Goal: Task Accomplishment & Management: Complete application form

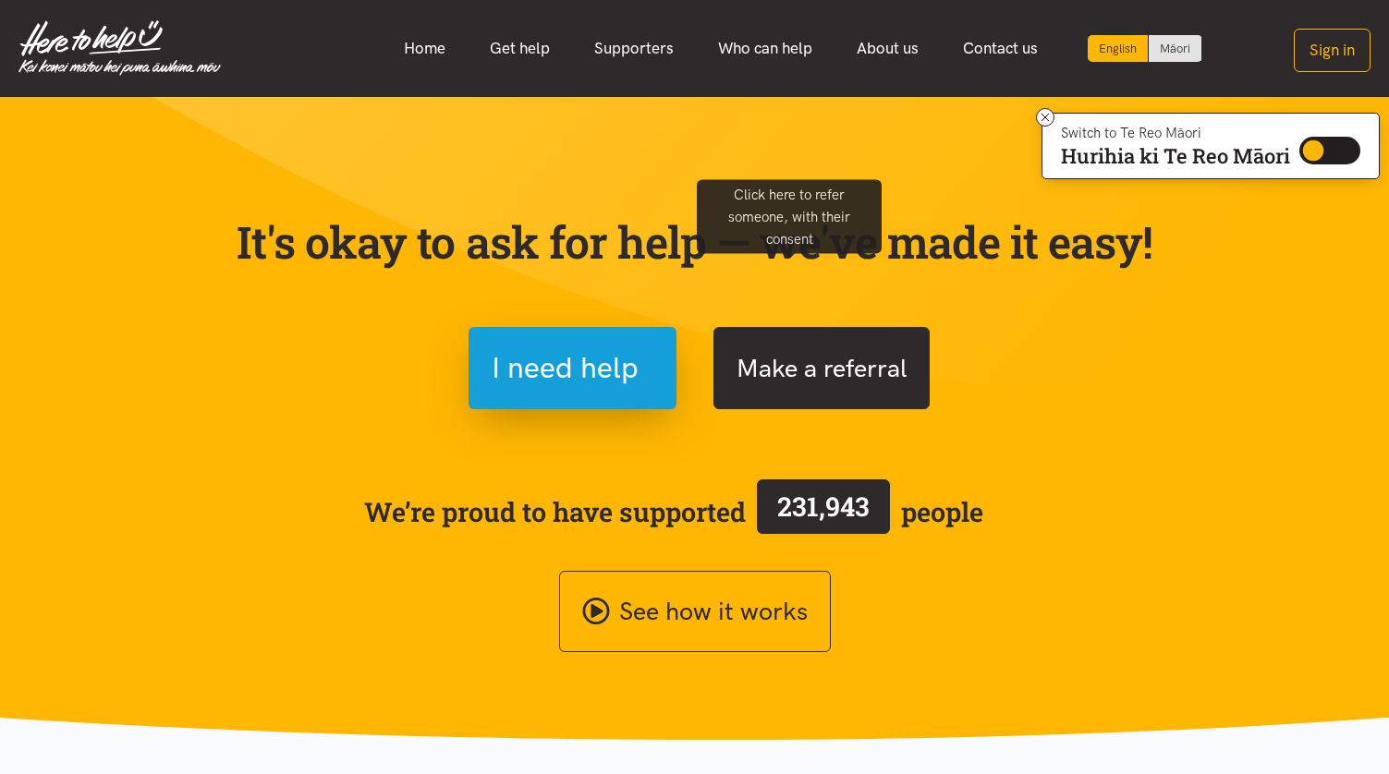
click at [772, 327] on button "Make a referral" at bounding box center [821, 368] width 216 height 82
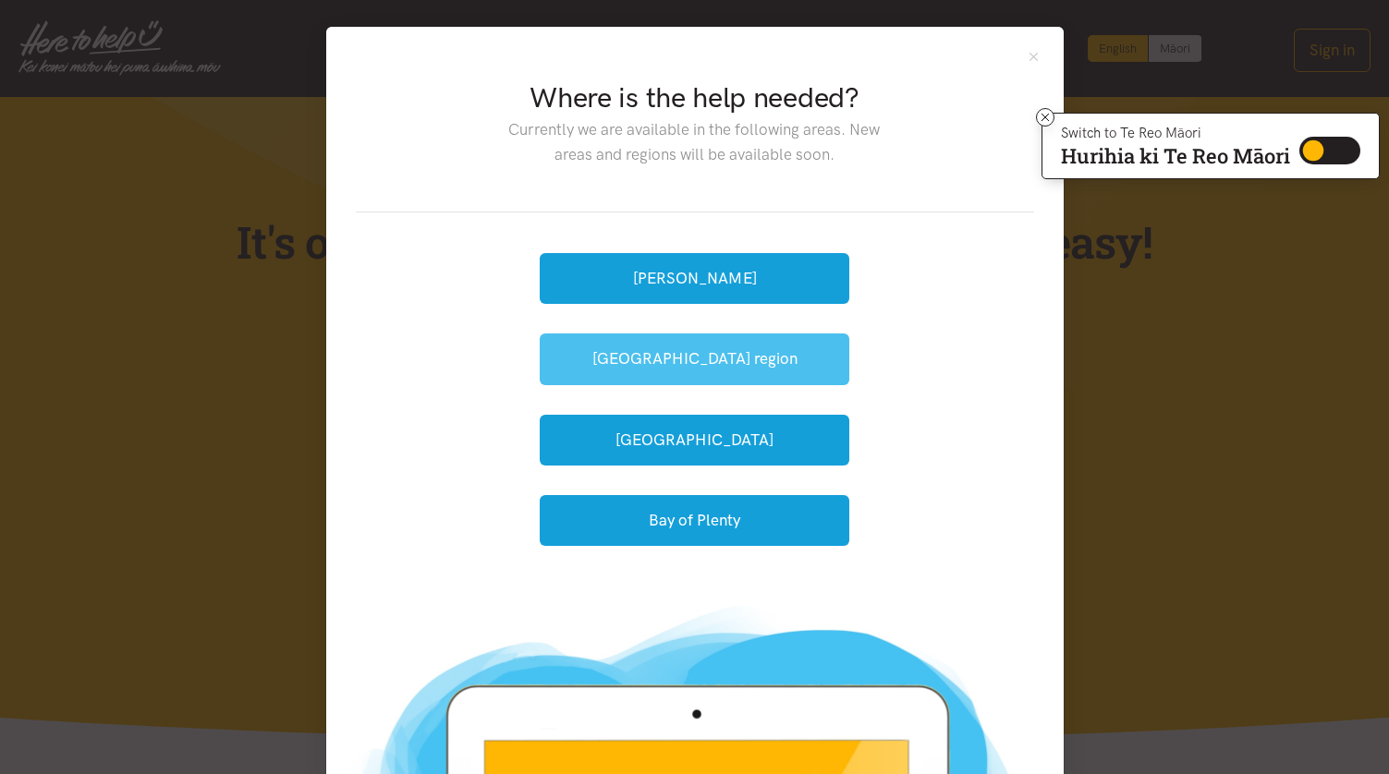
click at [694, 334] on button "[GEOGRAPHIC_DATA] region" at bounding box center [695, 359] width 310 height 51
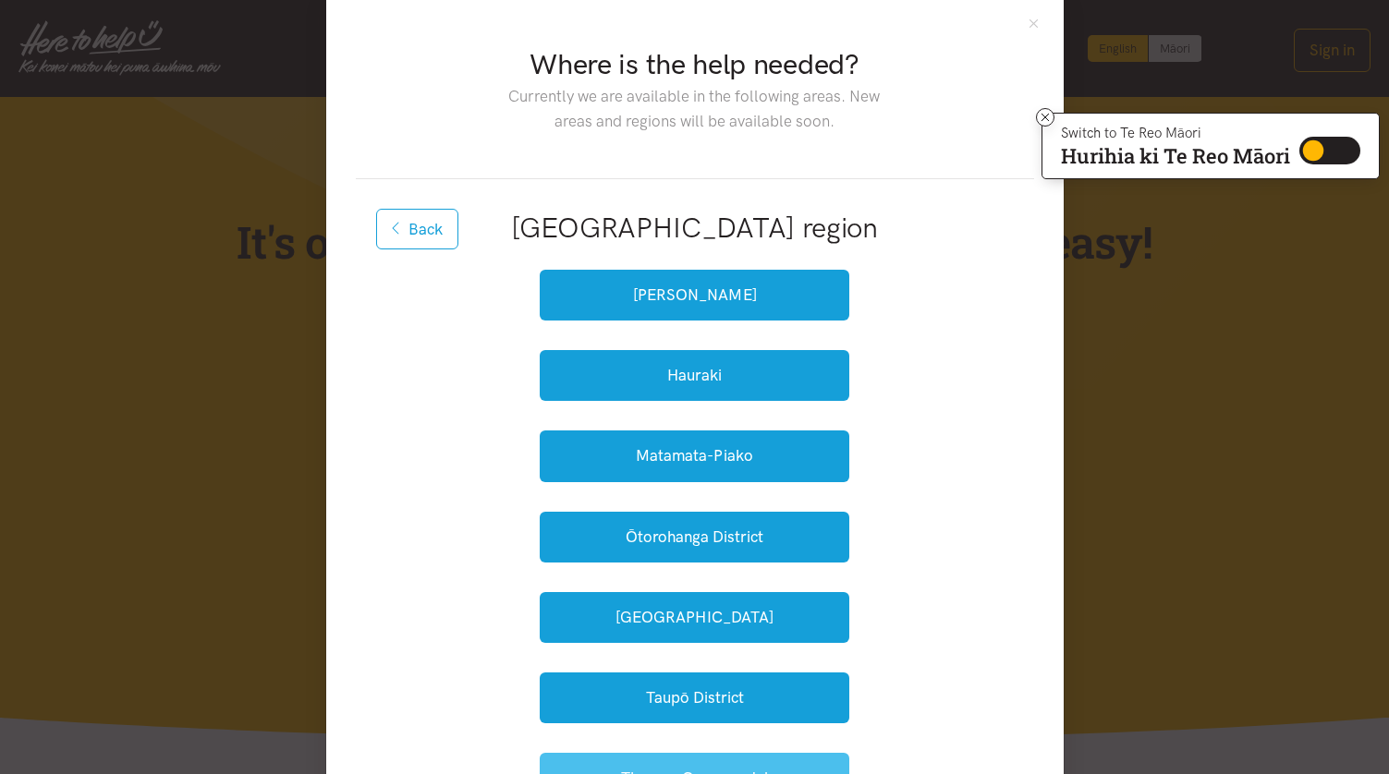
scroll to position [30, 0]
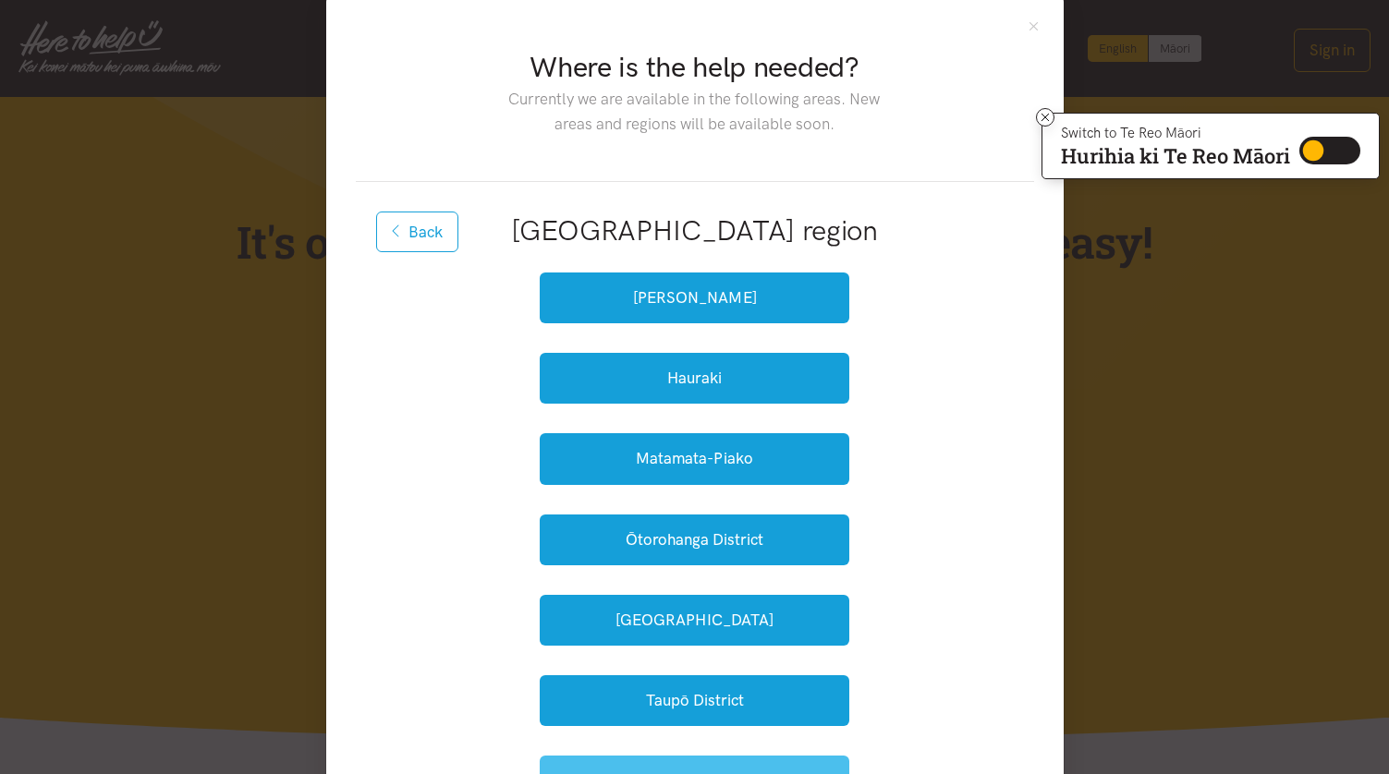
click at [713, 756] on button "Thames-Coromandel" at bounding box center [695, 781] width 310 height 51
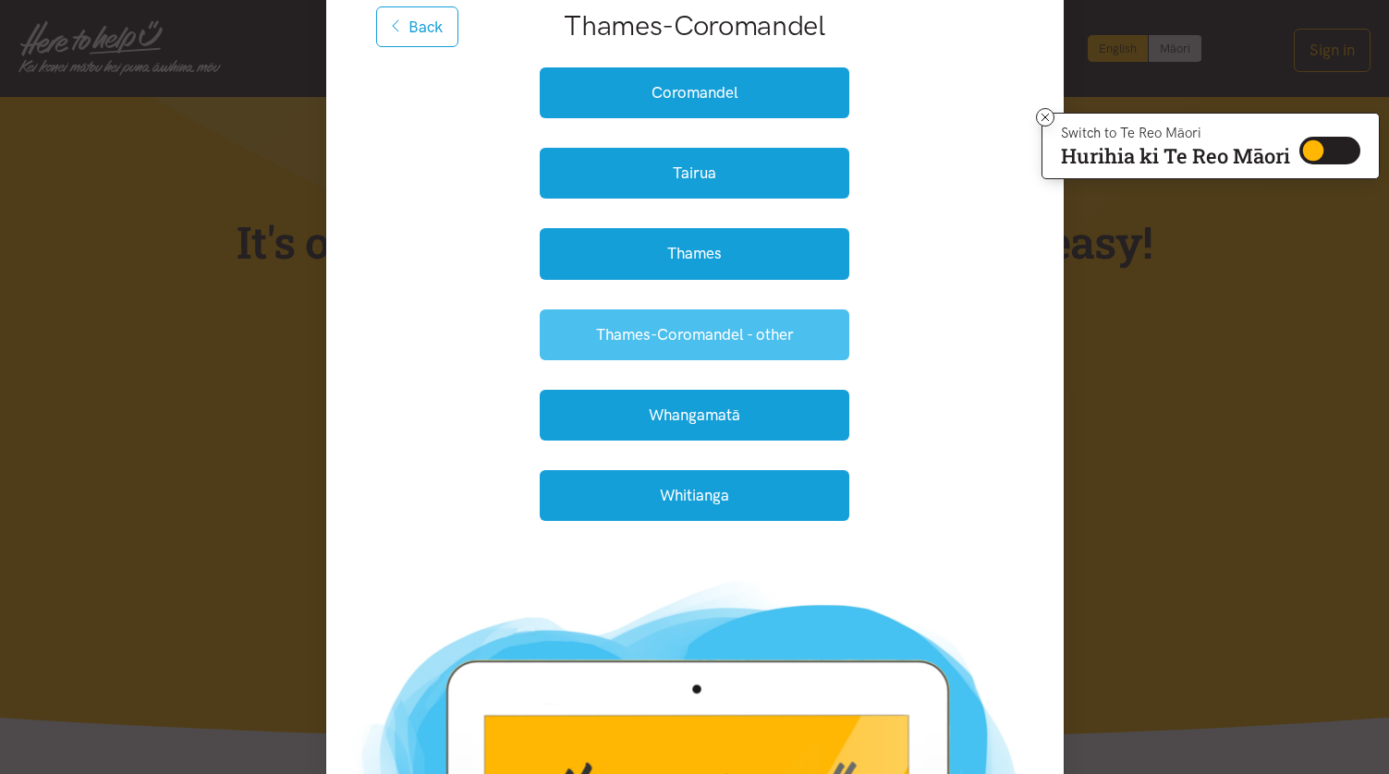
scroll to position [218, 0]
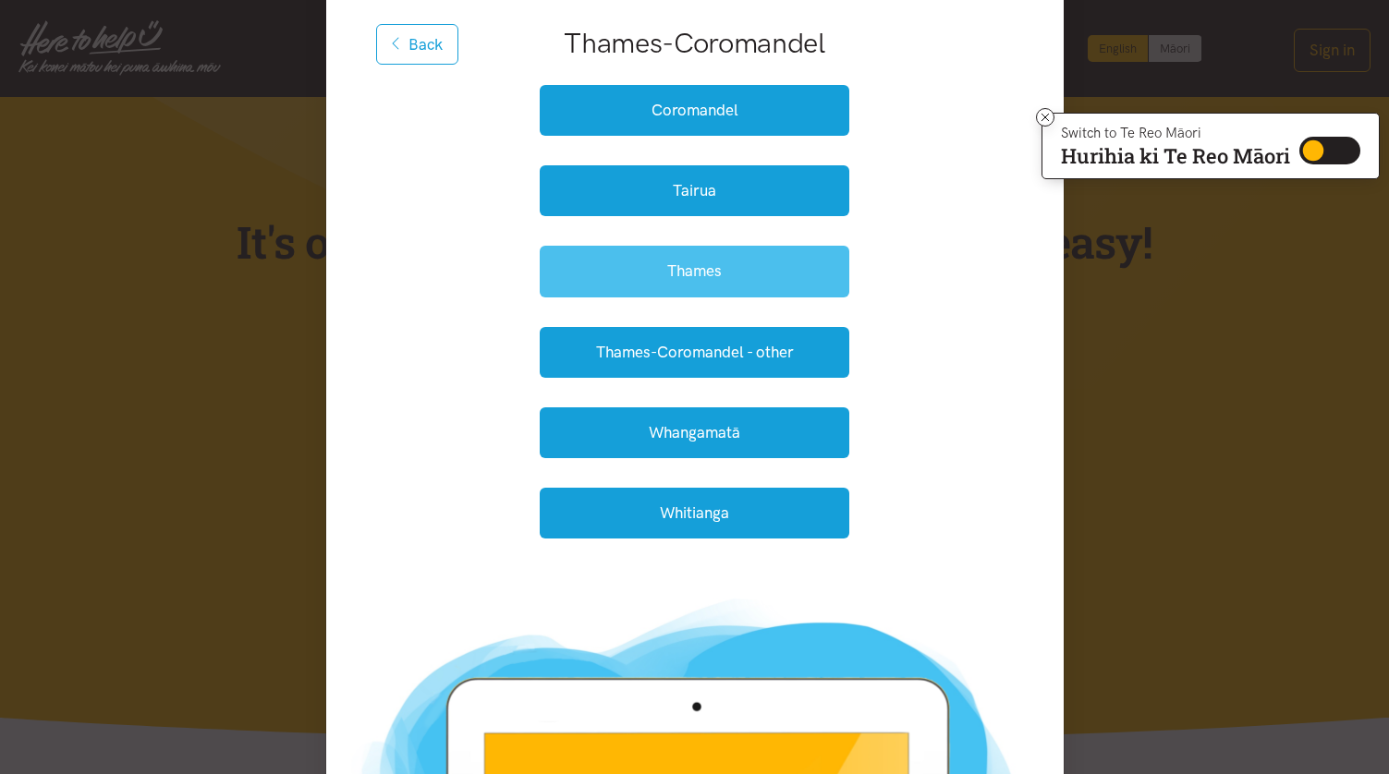
click at [696, 246] on button "Thames" at bounding box center [695, 271] width 310 height 51
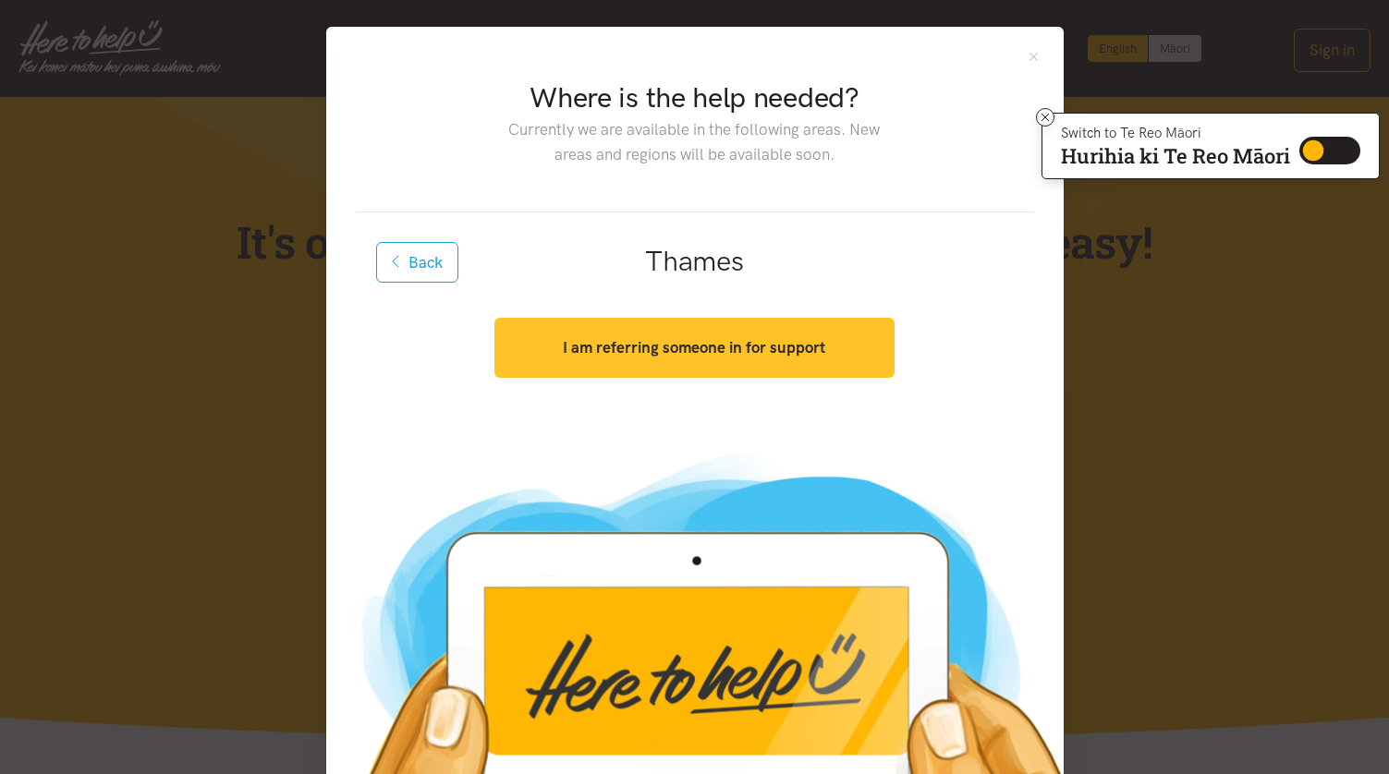
click at [713, 338] on strong "I am referring someone in for support" at bounding box center [694, 347] width 262 height 18
